Goal: Information Seeking & Learning: Find specific fact

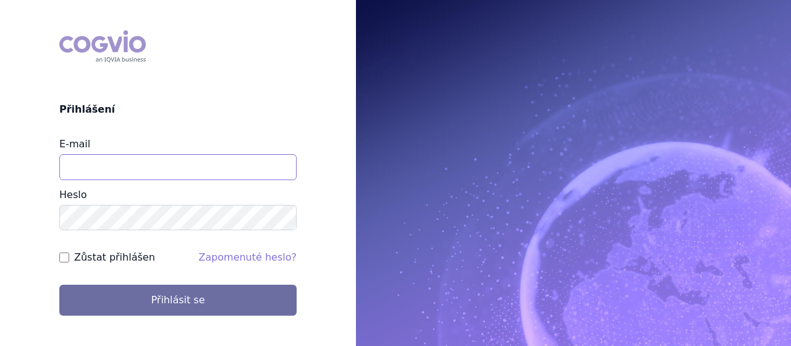
click at [203, 174] on input "E-mail" at bounding box center [177, 167] width 237 height 26
type input "jana.sipkova@vzp.cz"
click at [67, 259] on input "Zůstat přihlášen" at bounding box center [64, 257] width 10 height 10
checkbox input "true"
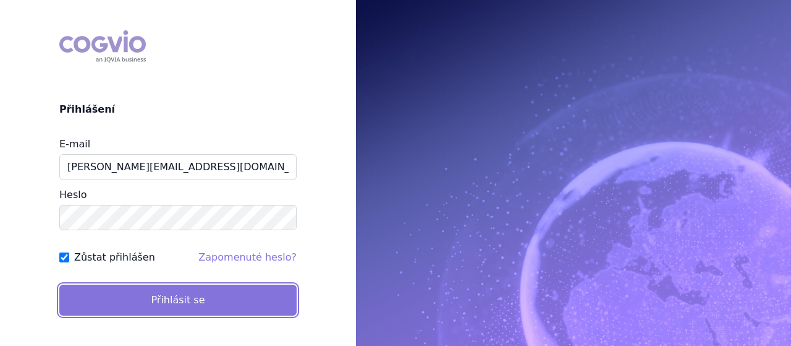
click at [126, 299] on button "Přihlásit se" at bounding box center [177, 299] width 237 height 31
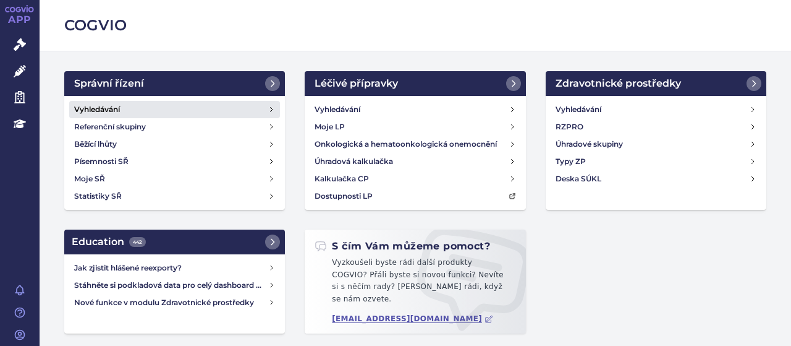
click at [131, 114] on link "Vyhledávání" at bounding box center [174, 109] width 211 height 17
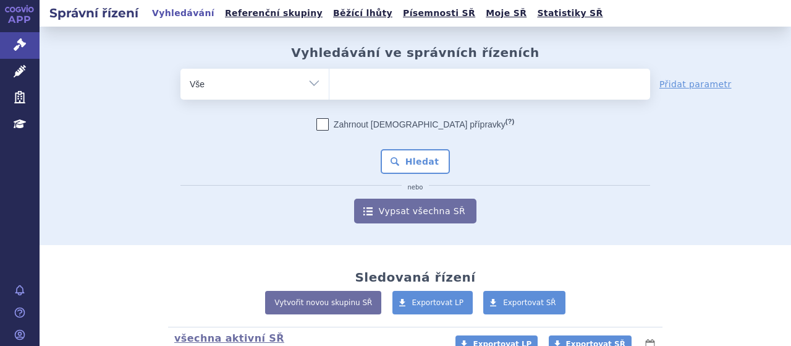
click at [416, 92] on ul at bounding box center [490, 82] width 321 height 26
click at [330, 92] on select at bounding box center [329, 83] width 1 height 31
type input "qa"
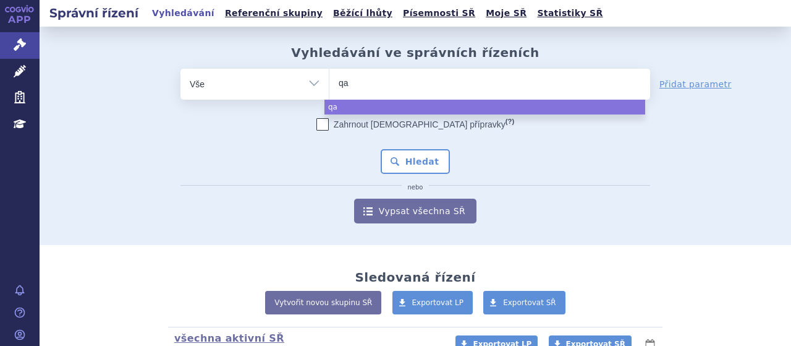
type input "qay"
type input "qa"
type input "qal"
type input "qals"
type input "qalso"
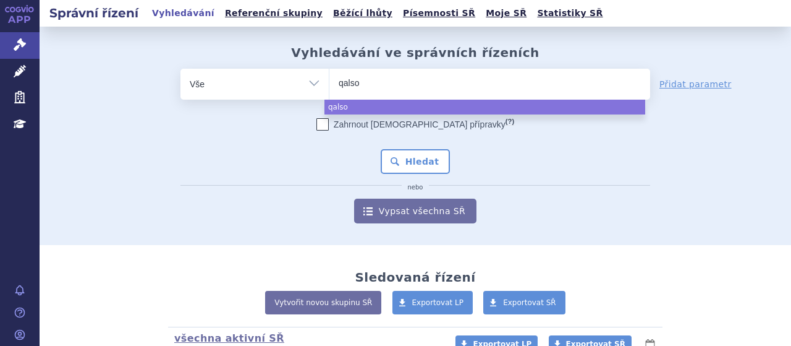
type input "qalsod"
type input "qalsody"
select select "qalsody"
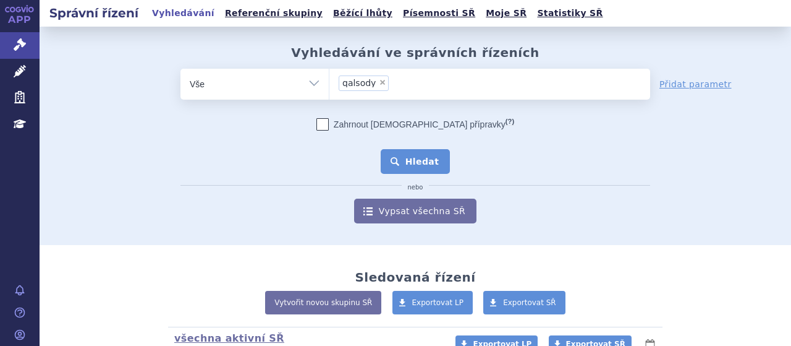
click at [409, 157] on button "Hledat" at bounding box center [416, 161] width 70 height 25
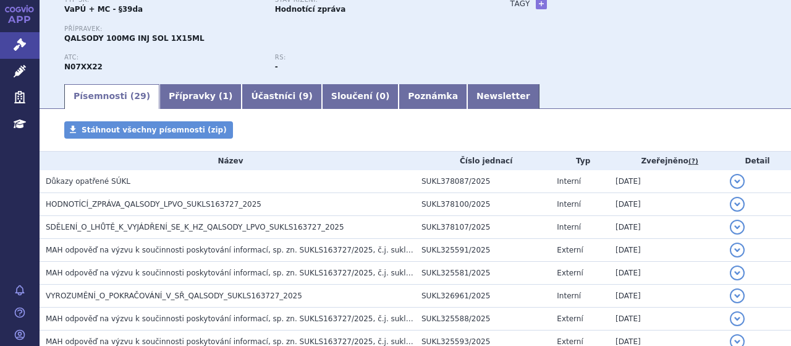
scroll to position [156, 0]
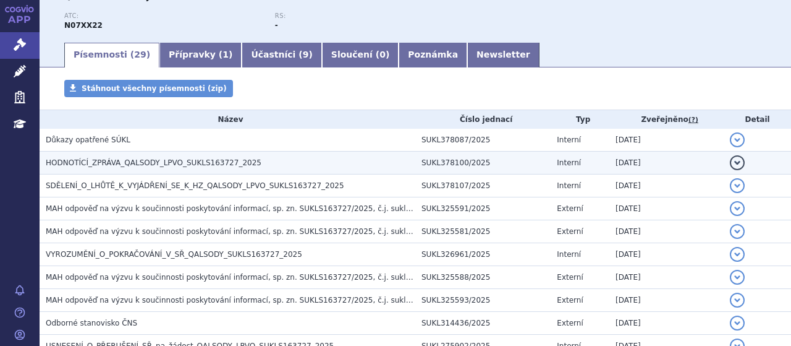
click at [205, 155] on td "HODNOTÍCÍ_ZPRÁVA_QALSODY_LPVO_SUKLS163727_2025" at bounding box center [228, 162] width 376 height 23
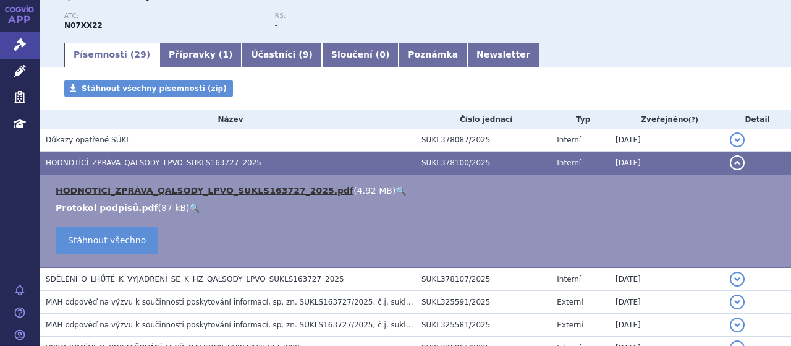
click at [223, 192] on link "HODNOTÍCÍ_ZPRÁVA_QALSODY_LPVO_SUKLS163727_2025.pdf" at bounding box center [205, 190] width 298 height 10
